Goal: Task Accomplishment & Management: Manage account settings

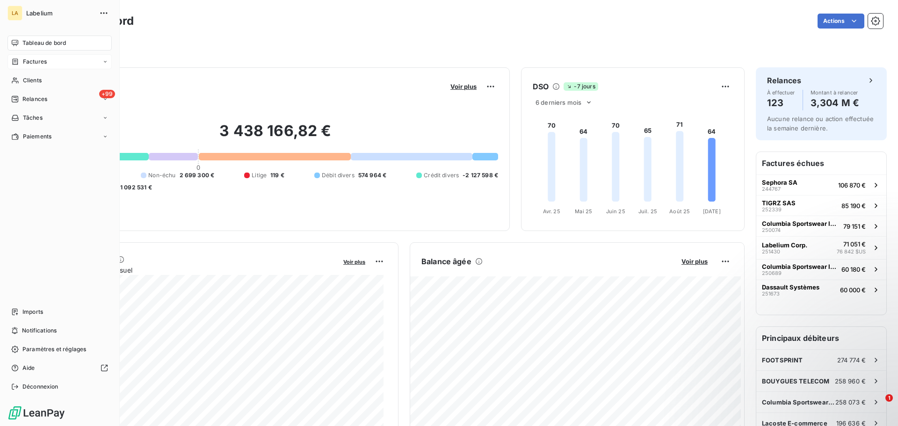
click at [28, 63] on span "Factures" at bounding box center [35, 62] width 24 height 8
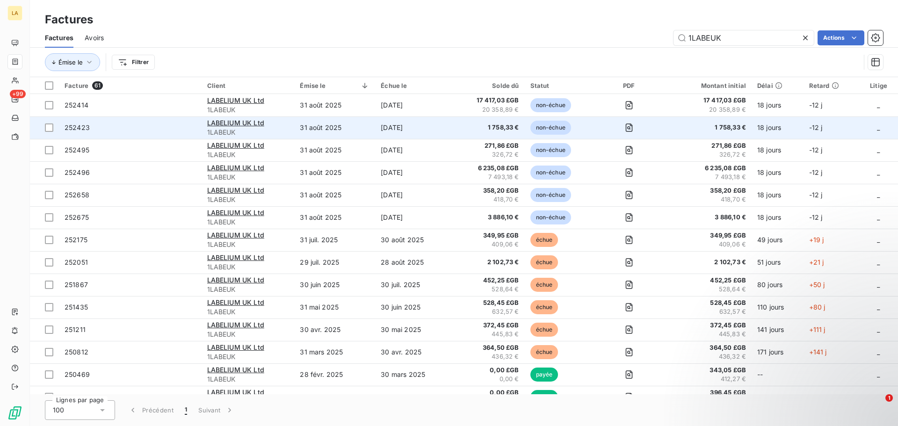
click at [162, 126] on span "252423" at bounding box center [130, 127] width 131 height 9
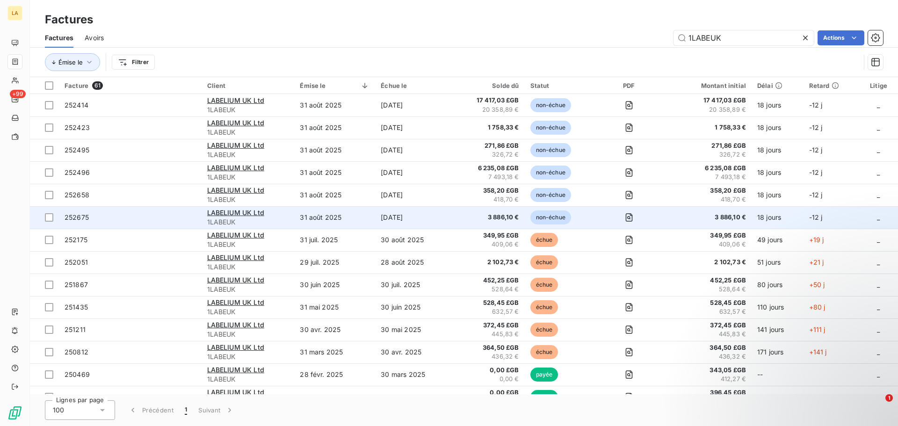
click at [184, 215] on span "252675" at bounding box center [130, 217] width 131 height 9
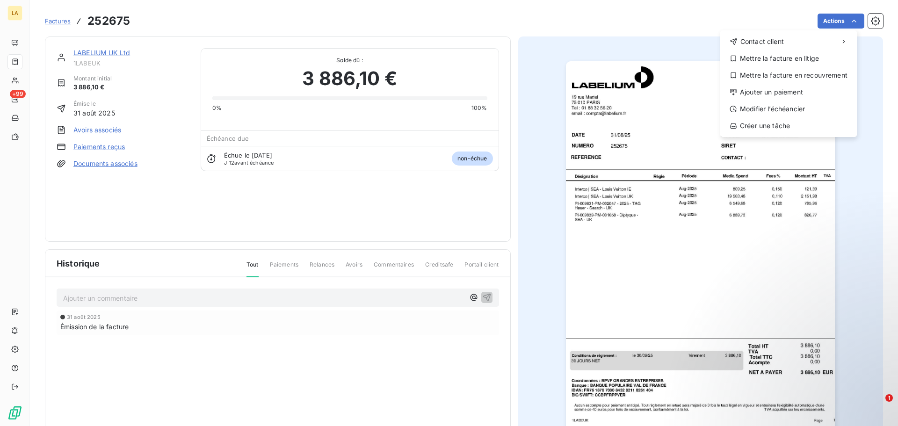
click at [631, 157] on html "LA +99 Factures 252675 Actions Contact client Mettre la facture en litige Mettr…" at bounding box center [449, 213] width 898 height 426
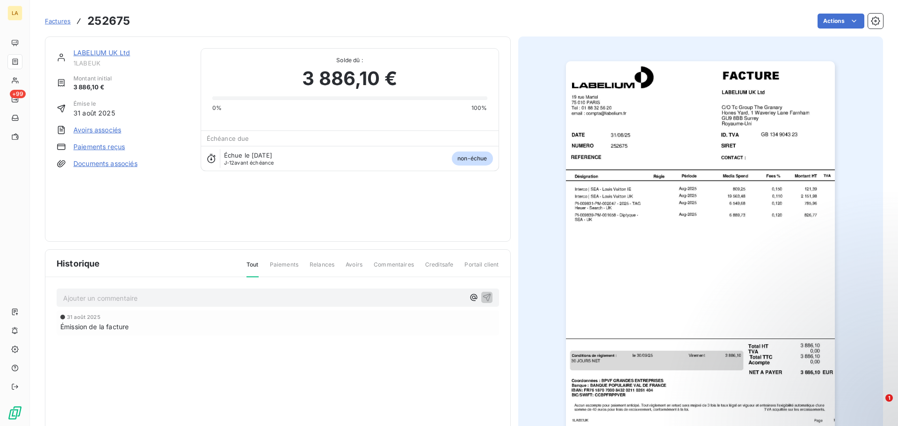
click at [627, 130] on img "button" at bounding box center [700, 251] width 269 height 381
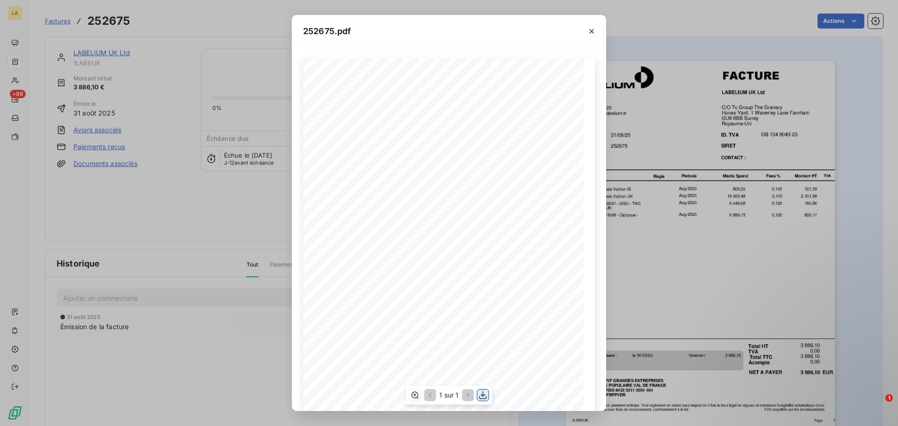
click at [482, 399] on icon "button" at bounding box center [483, 396] width 7 height 8
